Goal: Find specific page/section: Find specific page/section

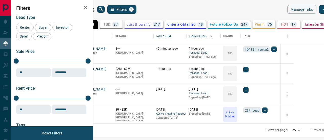
scroll to position [91, 225]
click at [172, 36] on div "Last Active" at bounding box center [164, 36] width 16 height 14
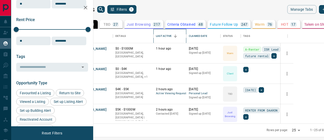
scroll to position [76, 0]
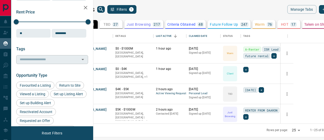
click at [38, 58] on input "text" at bounding box center [48, 59] width 61 height 6
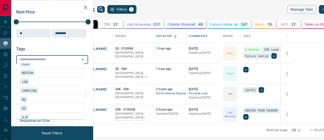
scroll to position [590, 0]
click at [41, 97] on div "DQ" at bounding box center [50, 100] width 60 height 6
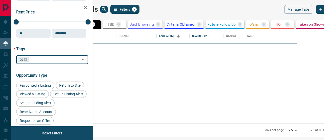
scroll to position [0, 0]
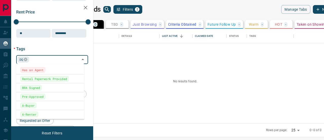
click at [48, 58] on input "text" at bounding box center [54, 59] width 48 height 6
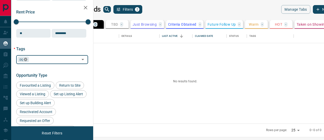
click at [26, 59] on icon at bounding box center [25, 59] width 3 height 3
click at [32, 59] on input "text" at bounding box center [48, 59] width 61 height 6
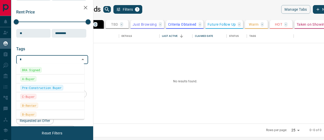
type input "**"
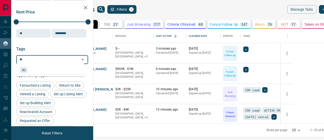
click at [28, 70] on div "BQ" at bounding box center [50, 70] width 60 height 6
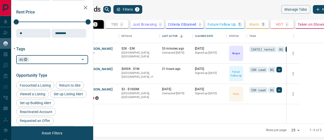
click at [25, 58] on icon at bounding box center [25, 59] width 3 height 3
click at [34, 57] on input "text" at bounding box center [48, 59] width 61 height 6
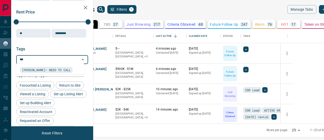
type input "****"
click at [35, 70] on span "[PERSON_NAME]- NEED TO CALL" at bounding box center [46, 69] width 49 height 5
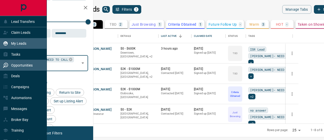
click at [19, 67] on p "Opportunities" at bounding box center [22, 65] width 22 height 4
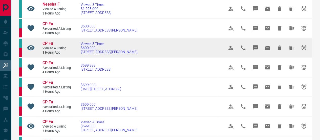
scroll to position [127, 0]
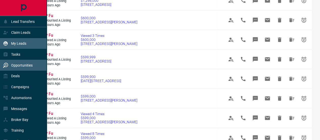
click at [16, 42] on p "My Leads" at bounding box center [18, 43] width 15 height 4
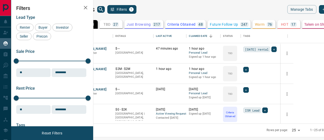
scroll to position [91, 225]
click at [103, 9] on icon "search button" at bounding box center [101, 9] width 4 height 4
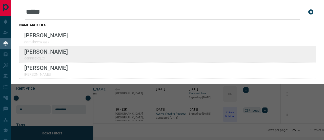
type input "*****"
